Goal: Information Seeking & Learning: Learn about a topic

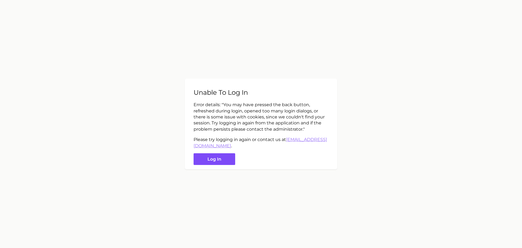
click at [202, 157] on button "Log in" at bounding box center [215, 159] width 42 height 12
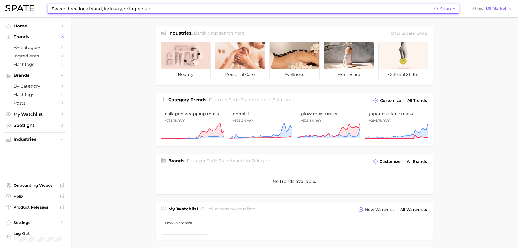
click at [122, 9] on input at bounding box center [242, 8] width 383 height 9
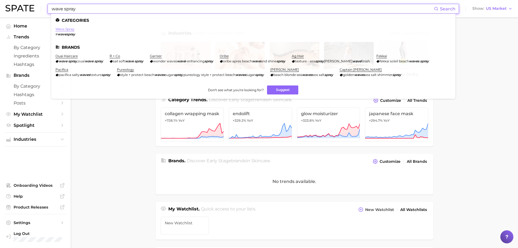
type input "wave spray"
click at [59, 30] on link "wave spray" at bounding box center [64, 29] width 19 height 4
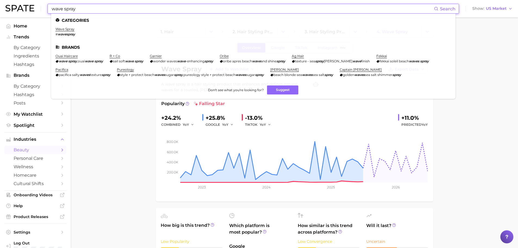
click at [109, 7] on input "wave spray" at bounding box center [242, 8] width 383 height 9
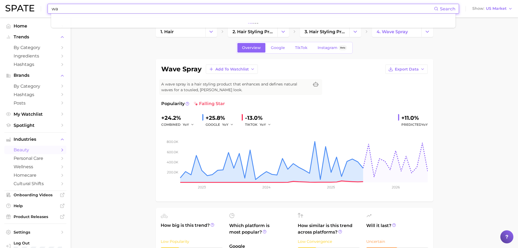
type input "w"
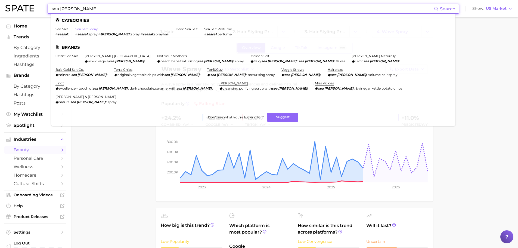
type input "sea [PERSON_NAME]"
click at [87, 27] on link "sea salt spray" at bounding box center [86, 29] width 23 height 4
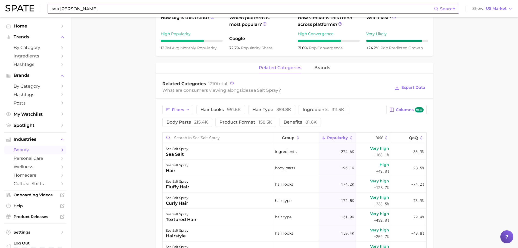
scroll to position [218, 0]
